Goal: Information Seeking & Learning: Learn about a topic

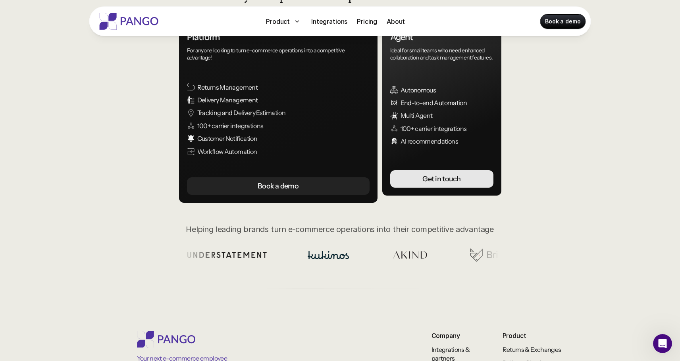
scroll to position [31, 0]
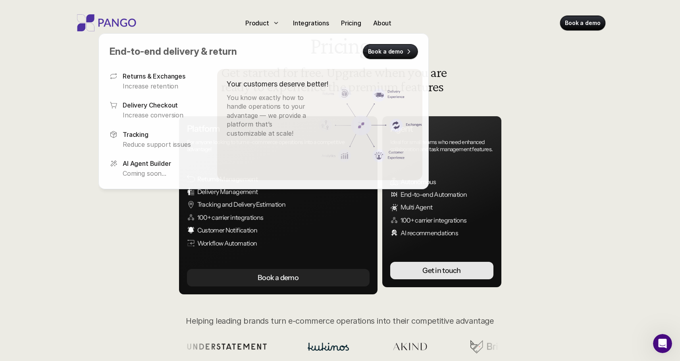
click at [128, 29] on img at bounding box center [106, 22] width 63 height 17
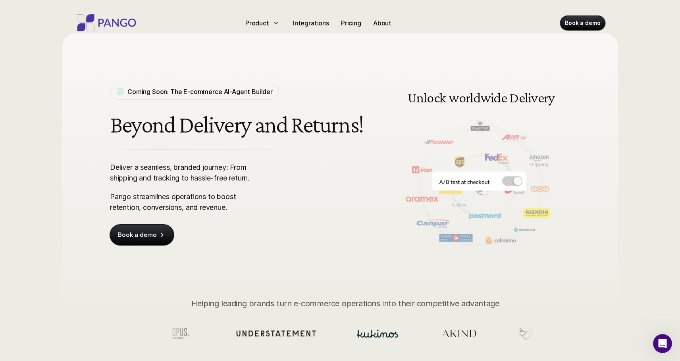
scroll to position [13, 0]
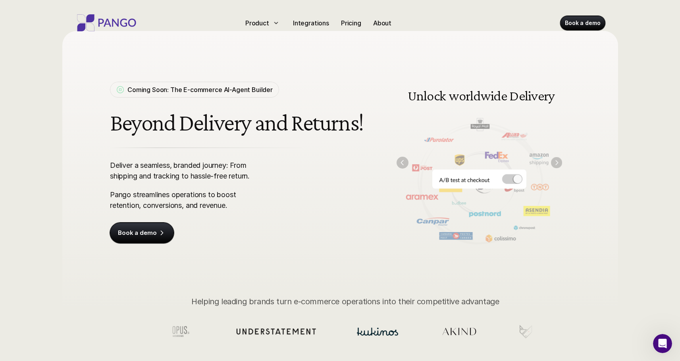
click at [559, 165] on img "Next" at bounding box center [555, 162] width 11 height 11
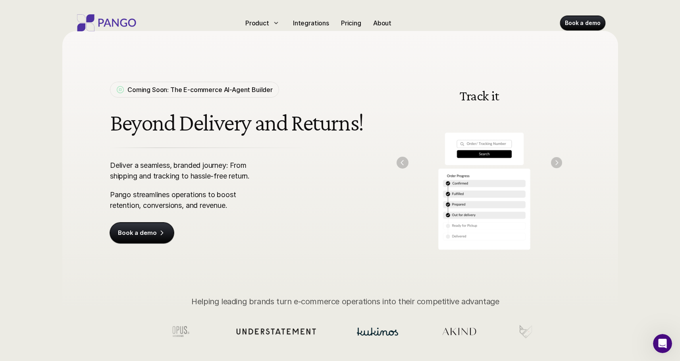
click at [559, 165] on img "Next" at bounding box center [555, 162] width 11 height 11
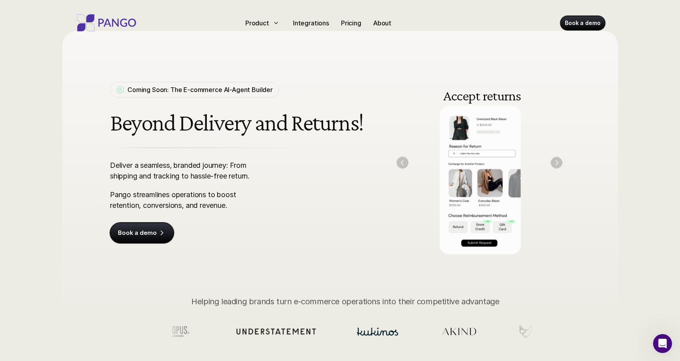
click at [559, 165] on img "Next" at bounding box center [556, 163] width 12 height 12
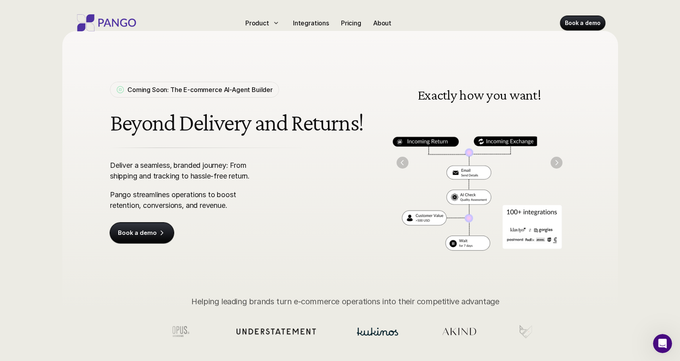
click at [403, 164] on img "Previous" at bounding box center [402, 163] width 12 height 12
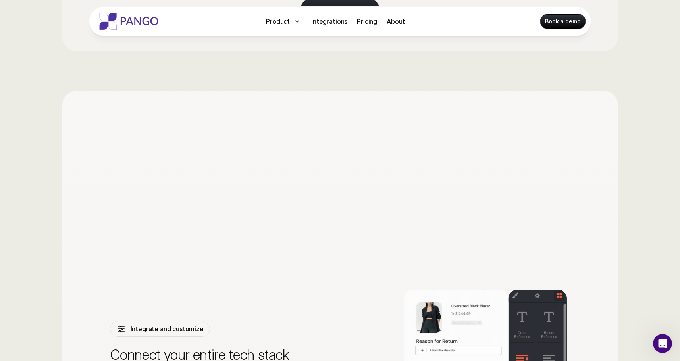
scroll to position [1644, 0]
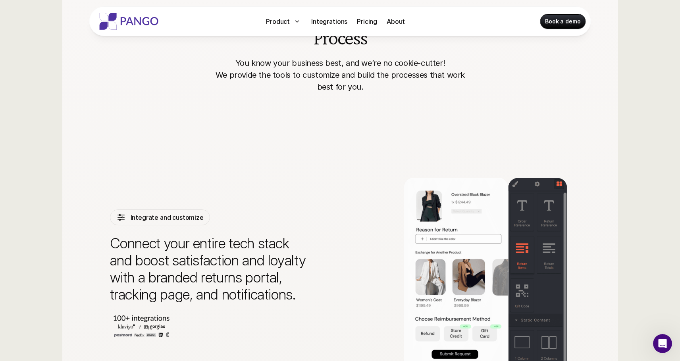
click at [367, 25] on p "Pricing" at bounding box center [367, 22] width 20 height 10
